Goal: Task Accomplishment & Management: Complete application form

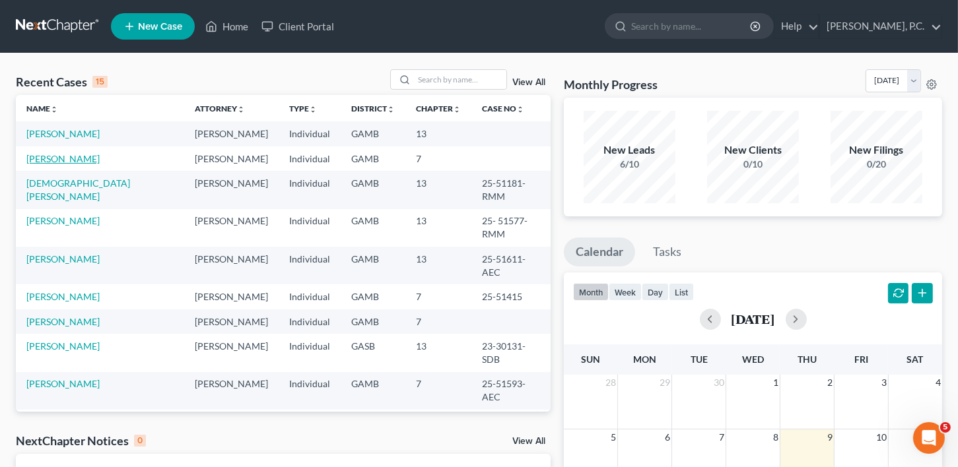
drag, startPoint x: 46, startPoint y: 157, endPoint x: 98, endPoint y: 172, distance: 54.3
click at [46, 157] on link "[PERSON_NAME]" at bounding box center [62, 158] width 73 height 11
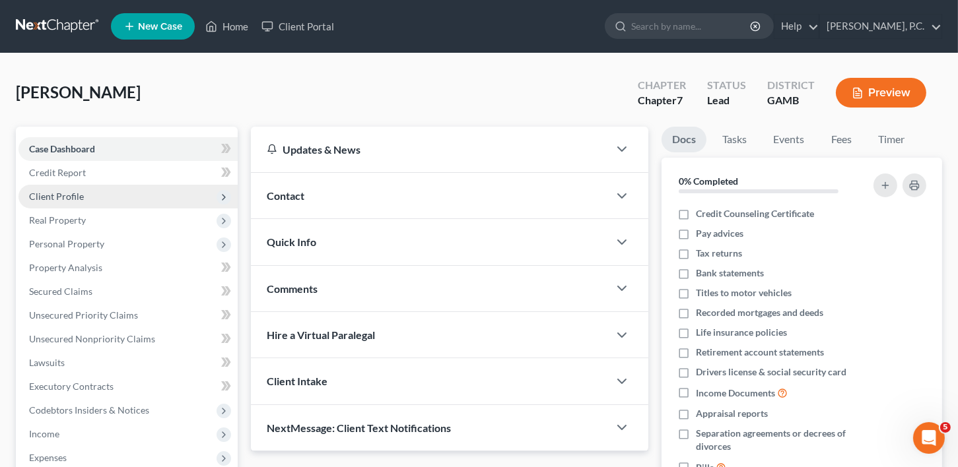
click at [61, 192] on span "Client Profile" at bounding box center [56, 196] width 55 height 11
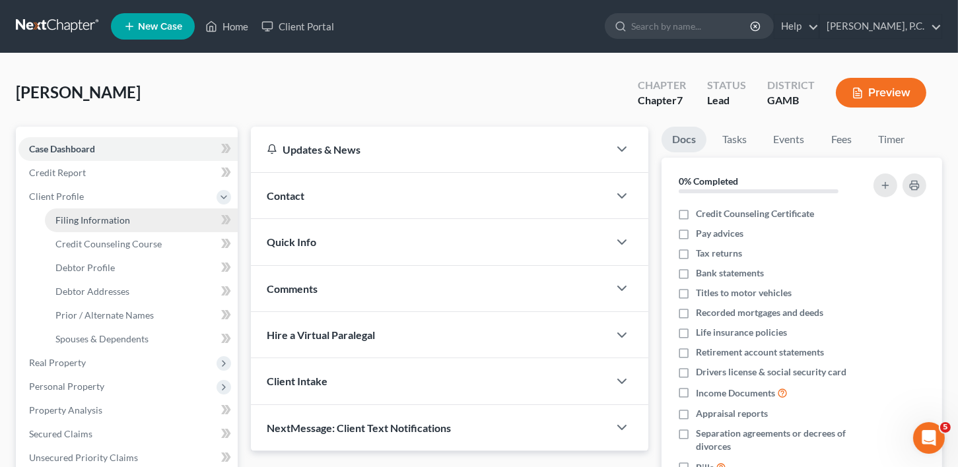
click at [91, 219] on span "Filing Information" at bounding box center [92, 220] width 75 height 11
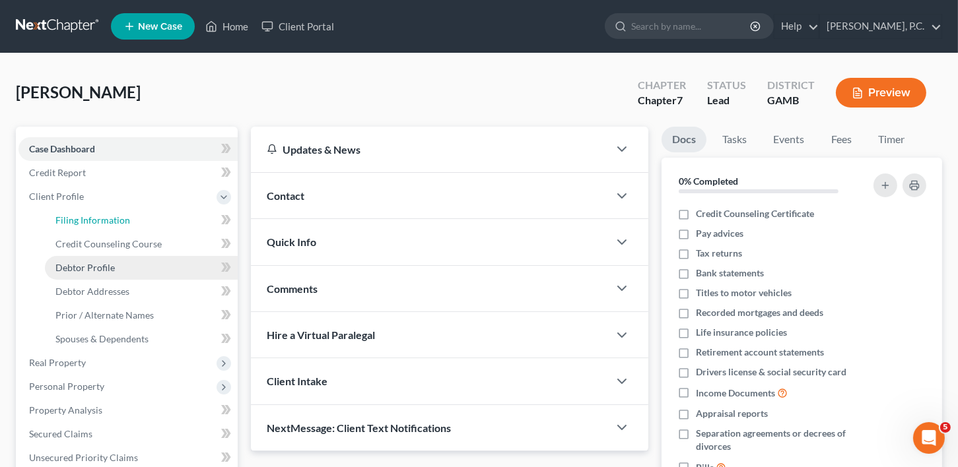
select select "1"
select select "0"
select select "10"
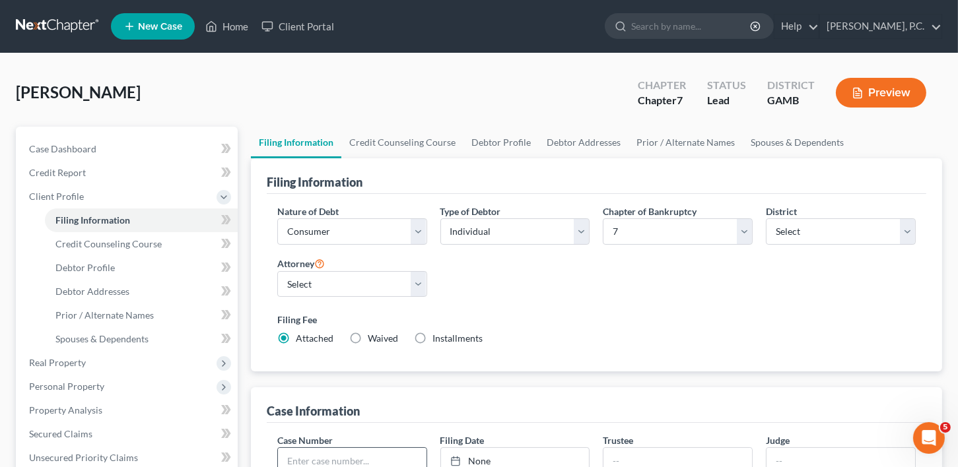
click at [364, 454] on input "text" at bounding box center [352, 460] width 149 height 25
type input "25-51614-RMM"
click at [781, 448] on input "text" at bounding box center [840, 460] width 149 height 25
type input "RMM"
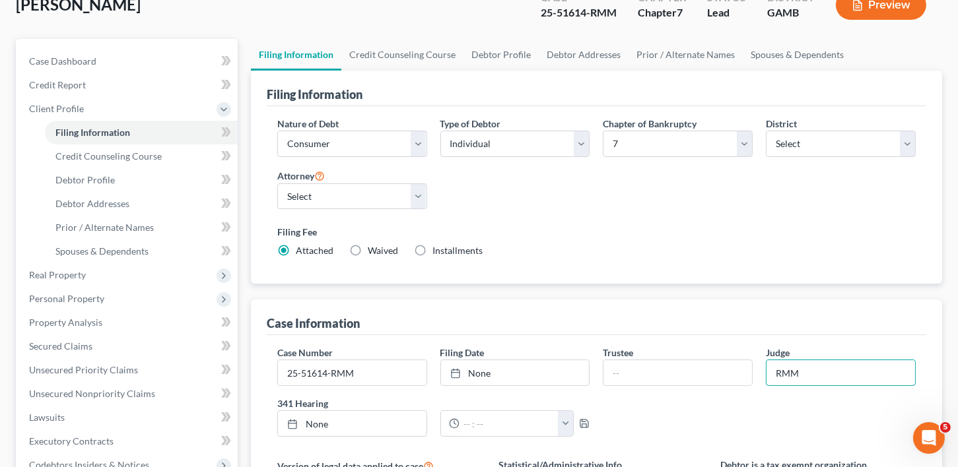
scroll to position [108, 0]
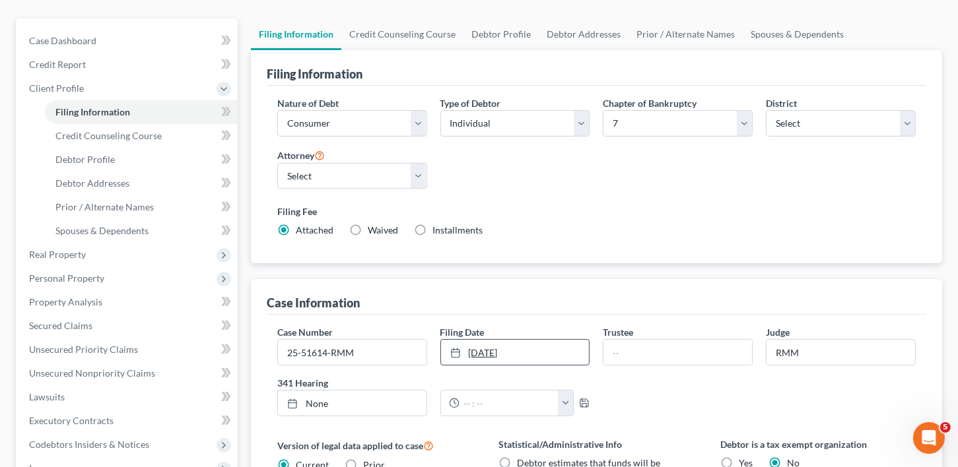
click at [463, 351] on div at bounding box center [459, 352] width 18 height 11
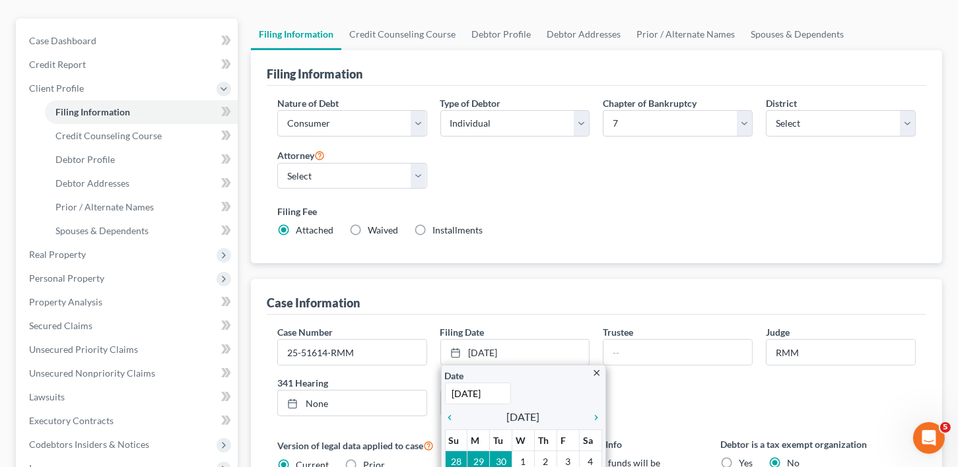
scroll to position [270, 0]
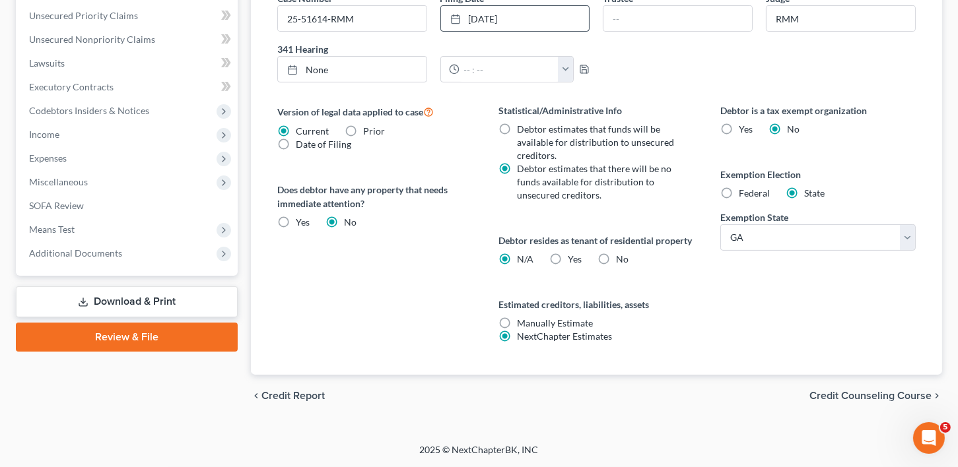
click at [862, 391] on span "Credit Counseling Course" at bounding box center [870, 396] width 122 height 11
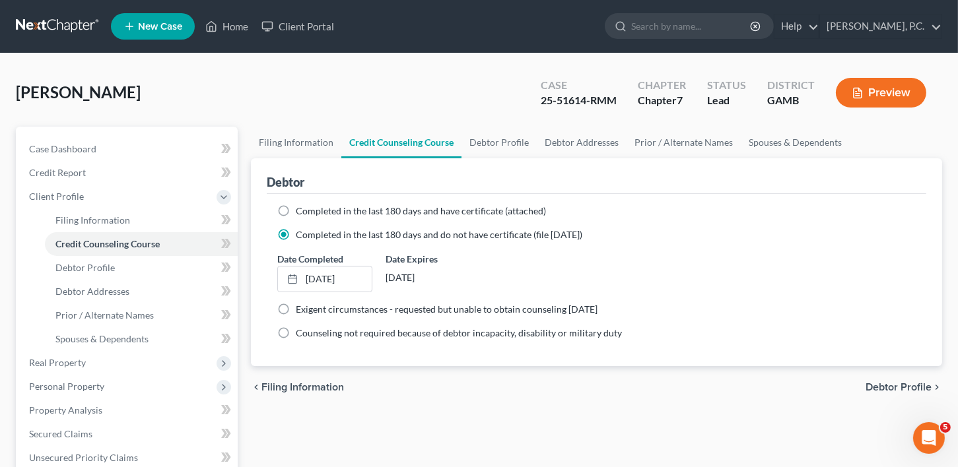
click at [902, 377] on div "chevron_left Filing Information Debtor Profile chevron_right" at bounding box center [596, 387] width 691 height 42
click at [238, 21] on link "Home" at bounding box center [227, 27] width 56 height 24
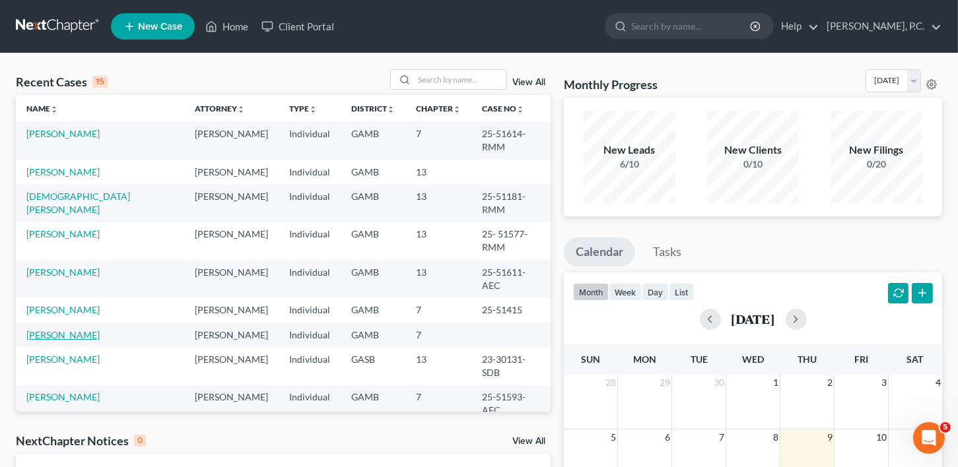
click at [66, 329] on link "[PERSON_NAME]" at bounding box center [62, 334] width 73 height 11
